Goal: Task Accomplishment & Management: Manage account settings

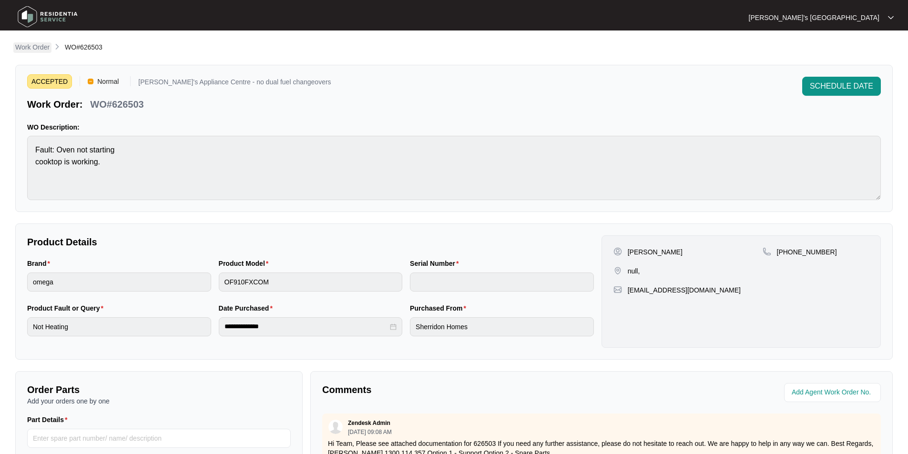
click at [41, 49] on p "Work Order" at bounding box center [32, 47] width 34 height 10
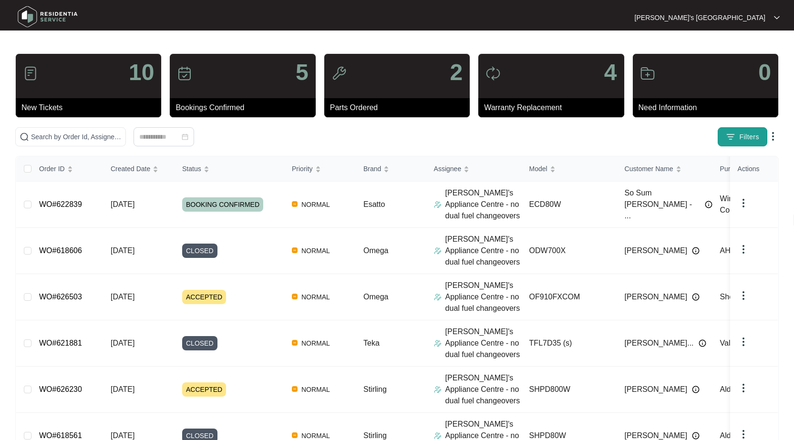
click at [738, 135] on button "Filters" at bounding box center [743, 136] width 50 height 19
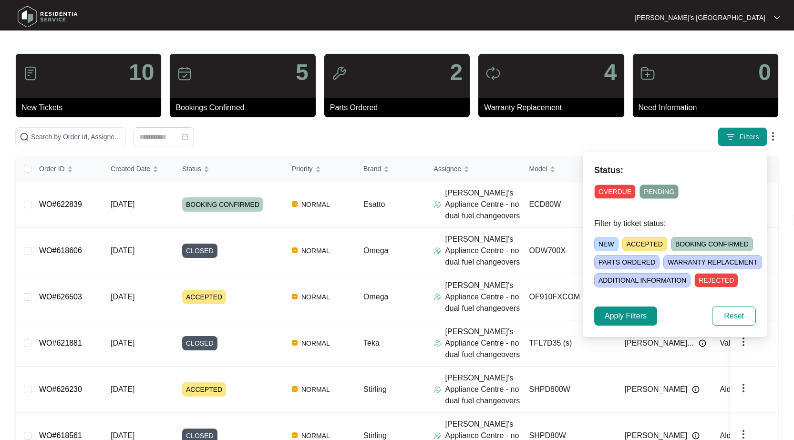
click at [609, 192] on span "OVERDUE" at bounding box center [614, 192] width 41 height 14
click at [609, 192] on span "OVERDUE" at bounding box center [615, 192] width 43 height 14
click at [607, 247] on span "NEW" at bounding box center [606, 244] width 24 height 14
click at [640, 319] on span "Apply Filters" at bounding box center [626, 315] width 42 height 11
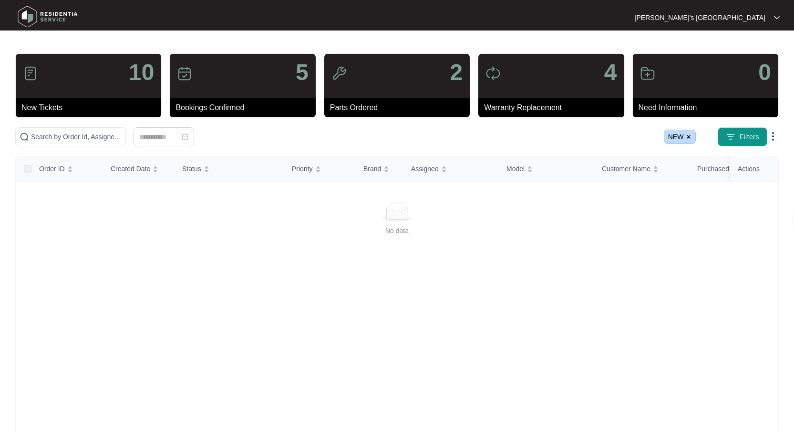
click at [689, 137] on img at bounding box center [689, 137] width 6 height 6
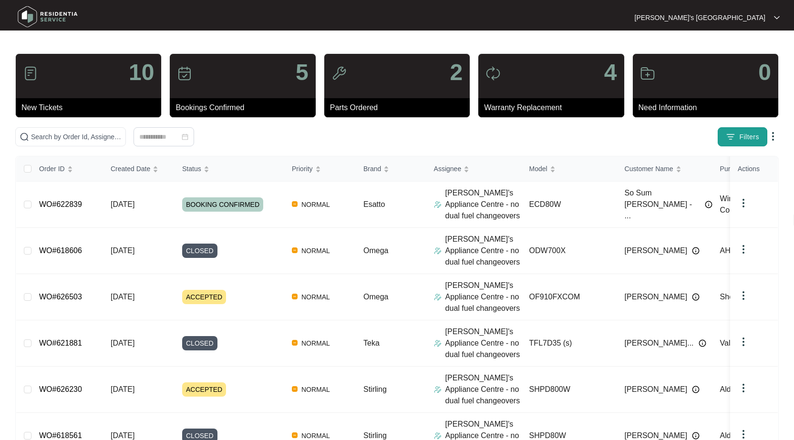
click at [736, 138] on button "Filters" at bounding box center [743, 136] width 50 height 19
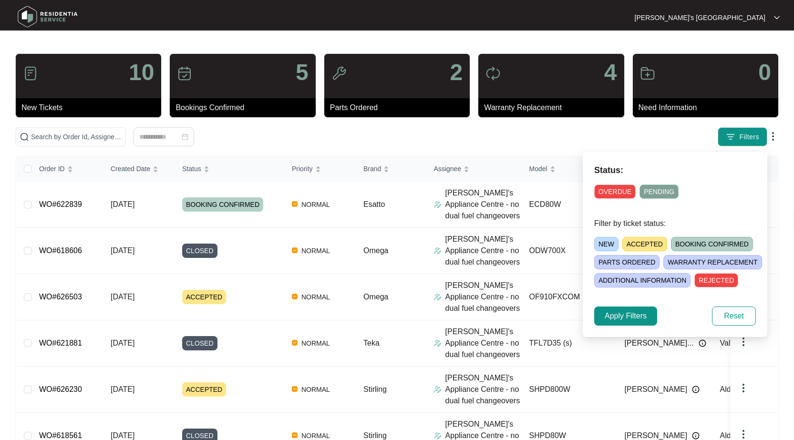
click at [640, 242] on span "ACCEPTED" at bounding box center [644, 244] width 45 height 14
click at [626, 315] on span "Apply Filters" at bounding box center [626, 315] width 42 height 11
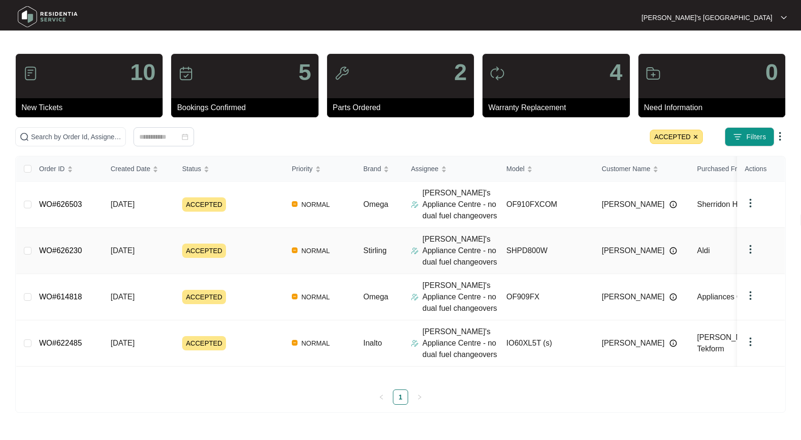
click at [60, 250] on div "Order ID Created Date Status Priority Brand Assignee Model Customer Name Purcha…" at bounding box center [400, 280] width 769 height 248
click at [63, 253] on link "WO#626230" at bounding box center [60, 251] width 43 height 8
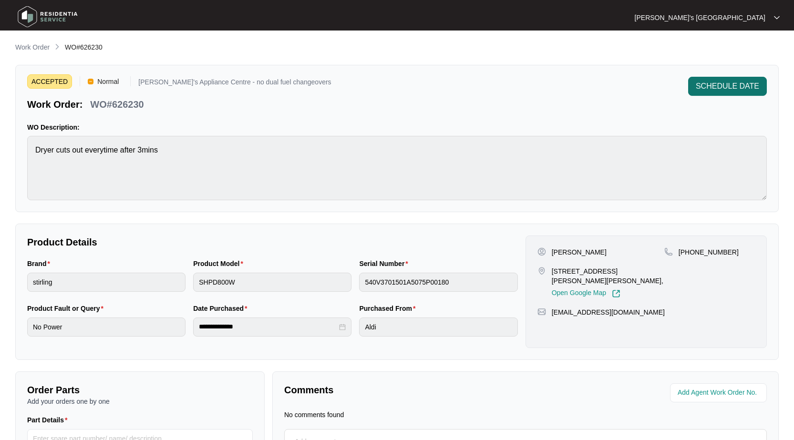
click at [727, 88] on span "SCHEDULE DATE" at bounding box center [727, 86] width 63 height 11
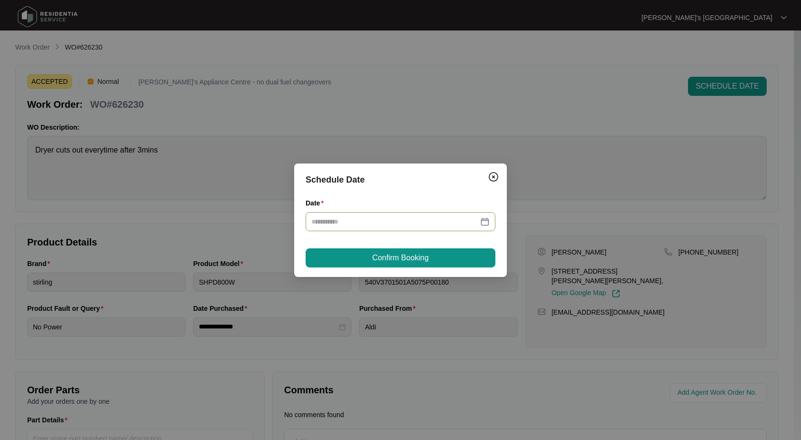
click at [480, 222] on div at bounding box center [400, 221] width 178 height 10
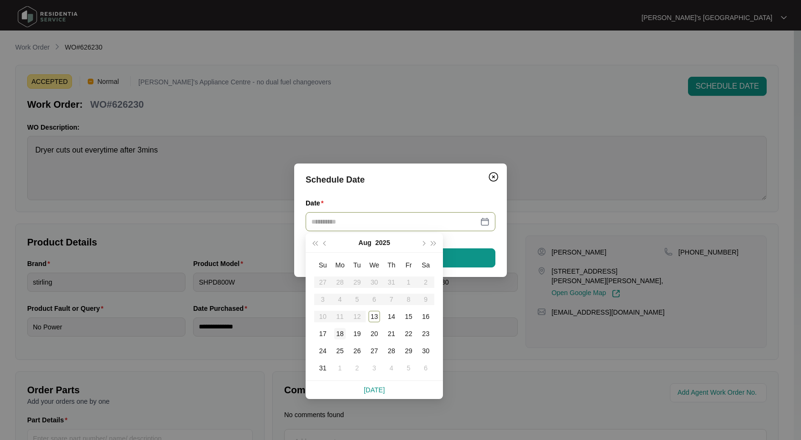
click at [337, 337] on div "18" at bounding box center [339, 333] width 11 height 11
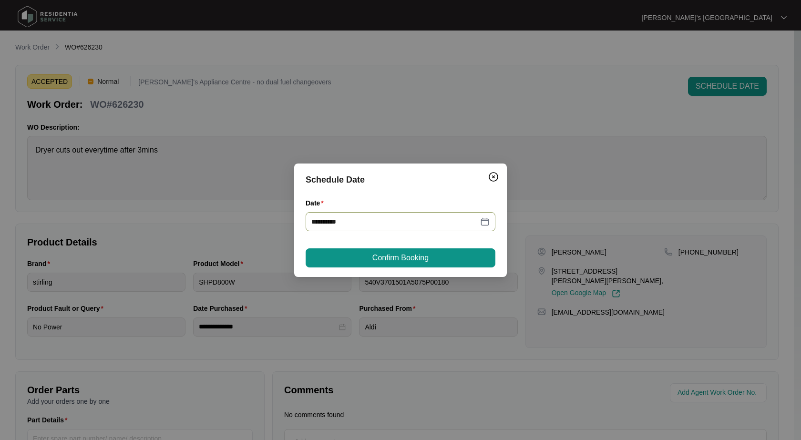
type input "**********"
click at [431, 256] on button "Confirm Booking" at bounding box center [401, 257] width 190 height 19
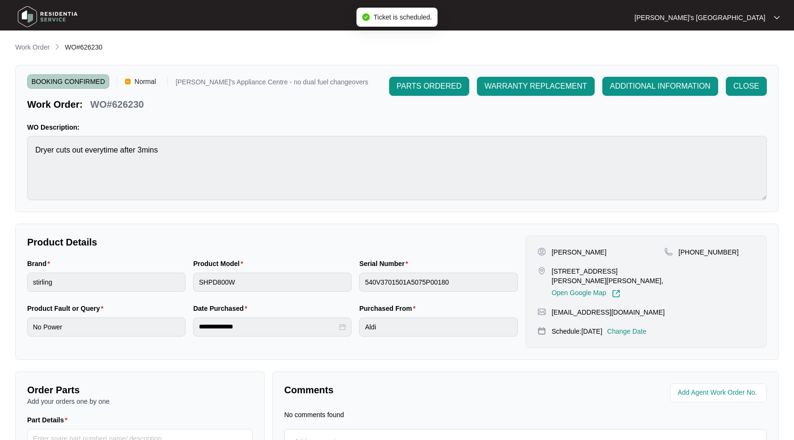
click at [39, 47] on p "Work Order" at bounding box center [32, 47] width 34 height 10
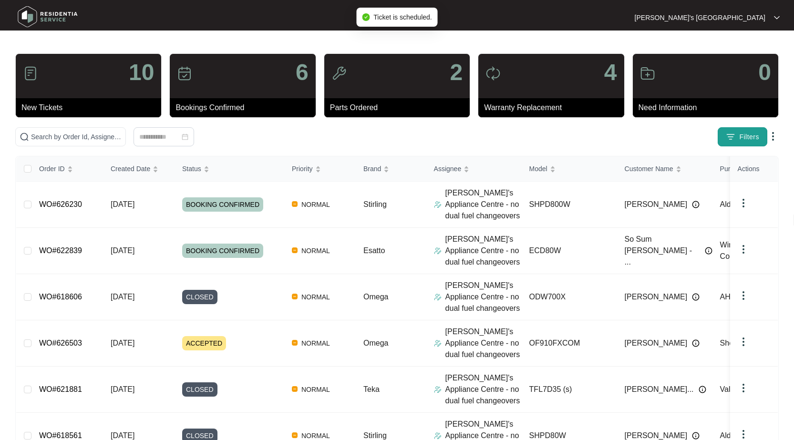
click at [746, 137] on span "Filters" at bounding box center [749, 137] width 20 height 10
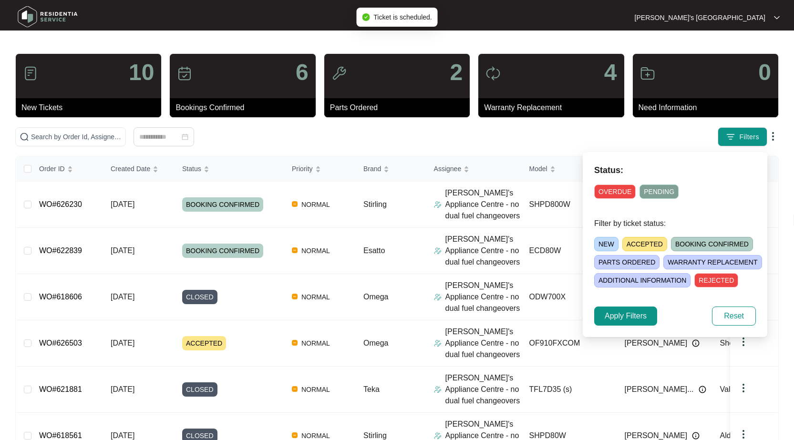
drag, startPoint x: 633, startPoint y: 241, endPoint x: 646, endPoint y: 244, distance: 13.7
click at [634, 241] on span "ACCEPTED" at bounding box center [644, 244] width 45 height 14
click at [649, 316] on button "Apply Filters" at bounding box center [625, 316] width 63 height 19
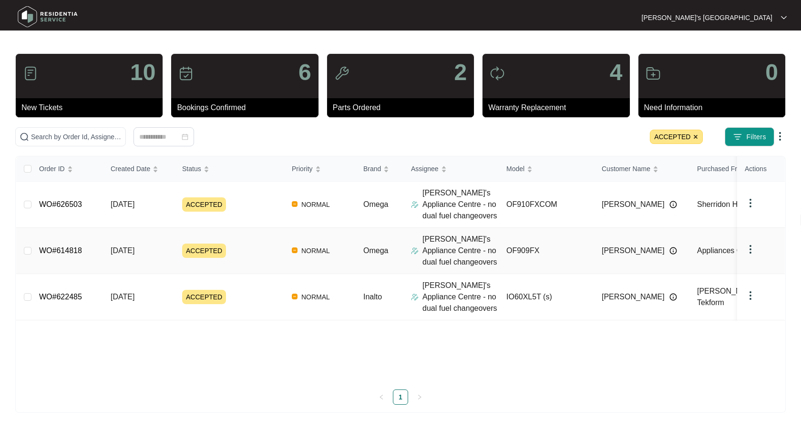
click at [52, 252] on div "Order ID Created Date Status Priority Brand Assignee Model Customer Name Purcha…" at bounding box center [400, 280] width 769 height 248
click at [69, 250] on link "WO#614818" at bounding box center [60, 251] width 43 height 8
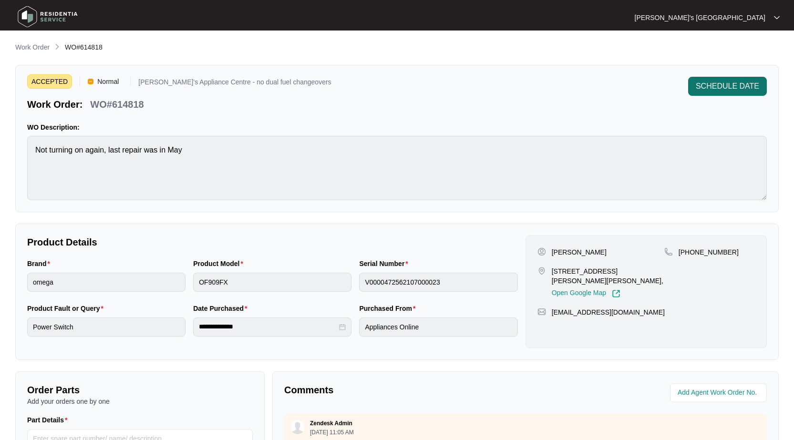
click at [717, 80] on button "SCHEDULE DATE" at bounding box center [727, 86] width 79 height 19
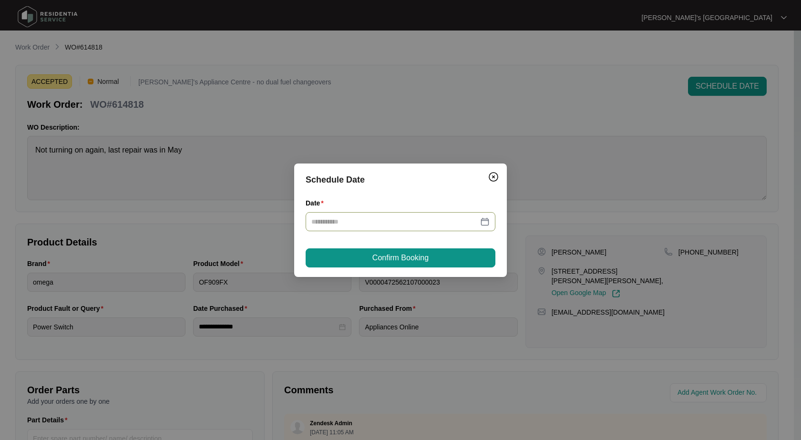
click at [486, 220] on div at bounding box center [400, 221] width 178 height 10
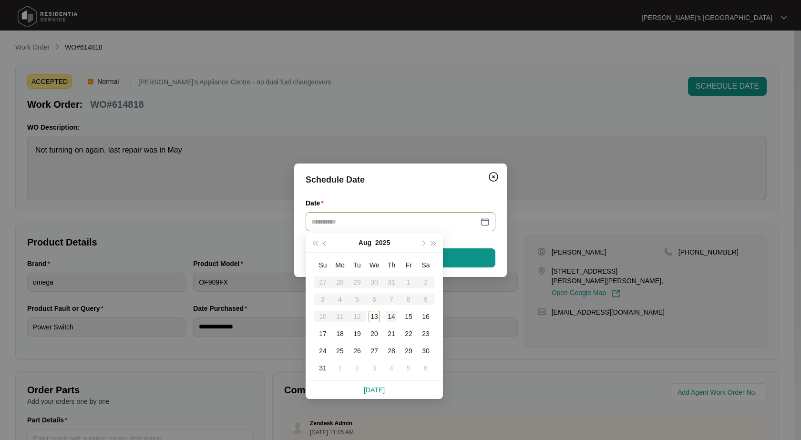
type input "**********"
click at [392, 320] on div "14" at bounding box center [391, 316] width 11 height 11
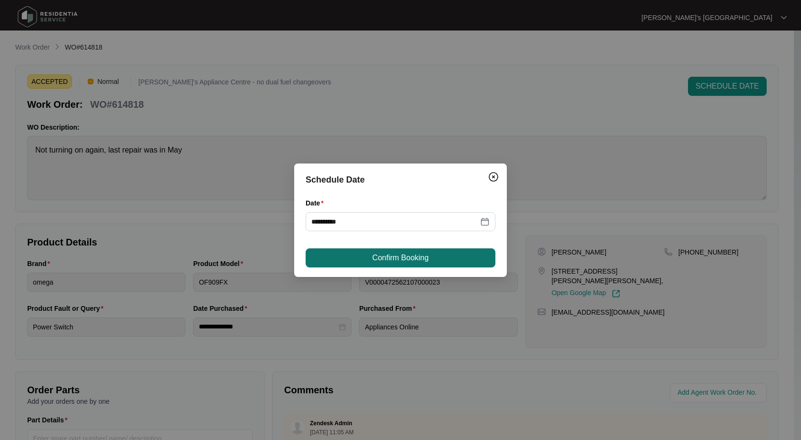
click at [431, 262] on button "Confirm Booking" at bounding box center [401, 257] width 190 height 19
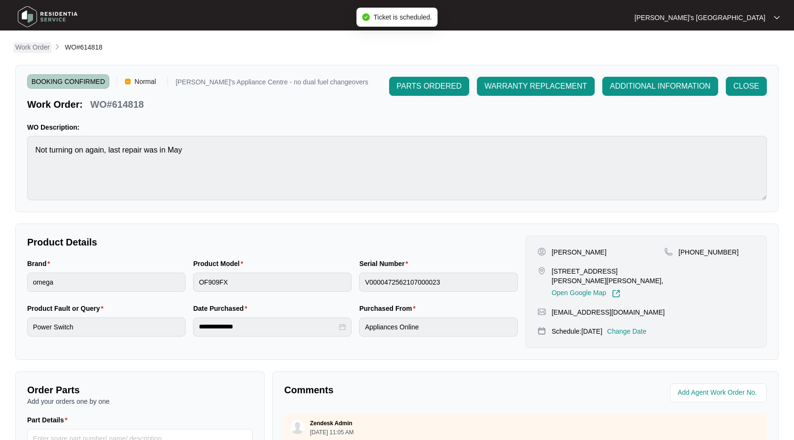
click at [45, 48] on p "Work Order" at bounding box center [32, 47] width 34 height 10
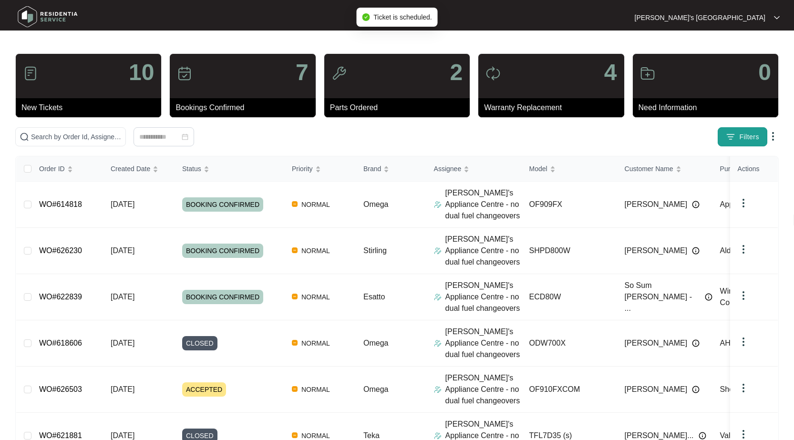
click at [750, 134] on span "Filters" at bounding box center [749, 137] width 20 height 10
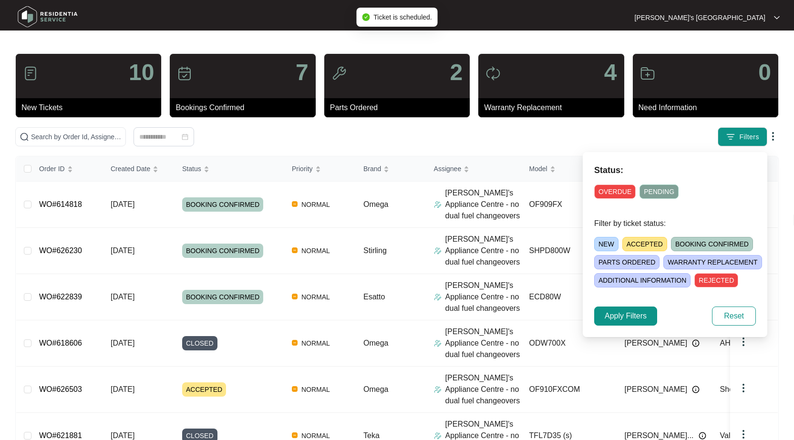
click at [642, 247] on span "ACCEPTED" at bounding box center [644, 244] width 45 height 14
click at [631, 322] on button "Apply Filters" at bounding box center [625, 316] width 63 height 19
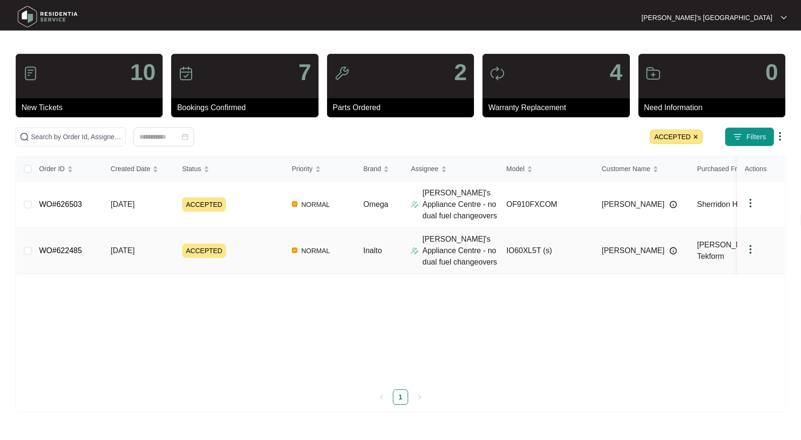
click at [62, 251] on div "Order ID Created Date Status Priority Brand Assignee Model Customer Name Purcha…" at bounding box center [400, 280] width 769 height 248
click at [695, 139] on img at bounding box center [696, 137] width 6 height 6
click at [740, 135] on img "button" at bounding box center [738, 137] width 10 height 10
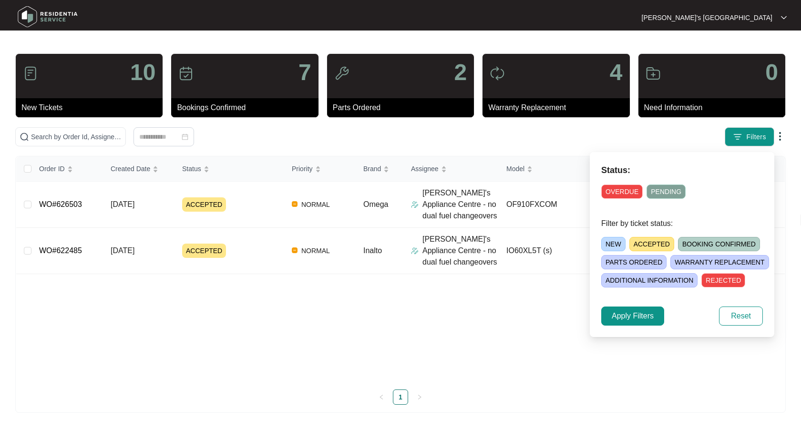
click at [625, 191] on span "OVERDUE" at bounding box center [621, 192] width 41 height 14
click at [647, 314] on span "Apply Filters" at bounding box center [633, 315] width 42 height 11
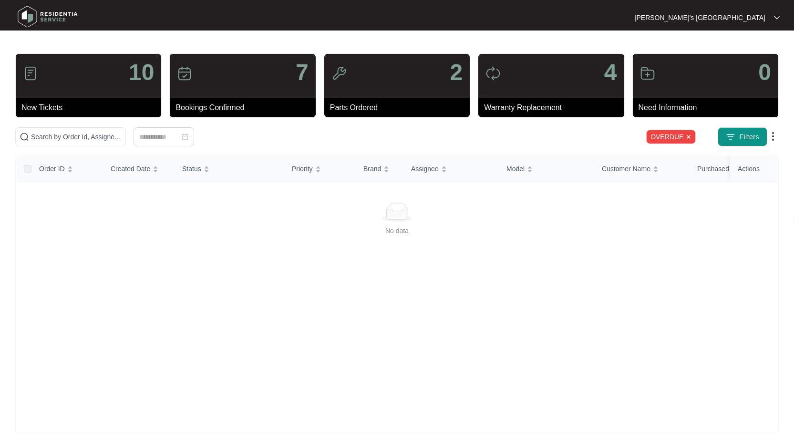
click at [691, 136] on img at bounding box center [689, 137] width 6 height 6
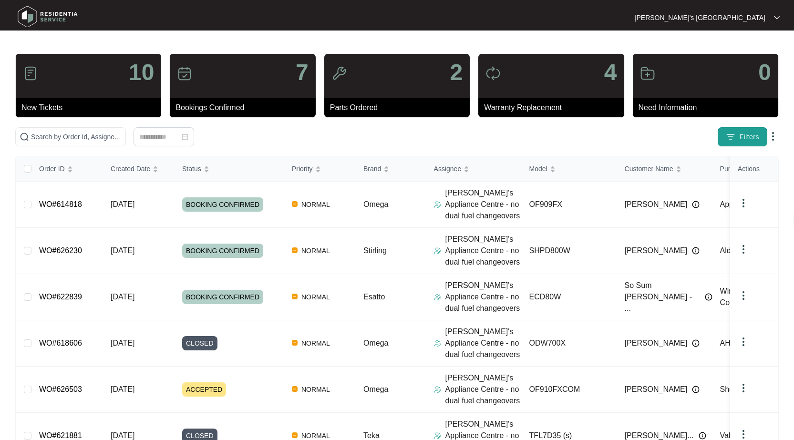
click at [757, 136] on span "Filters" at bounding box center [749, 137] width 20 height 10
